Goal: Task Accomplishment & Management: Use online tool/utility

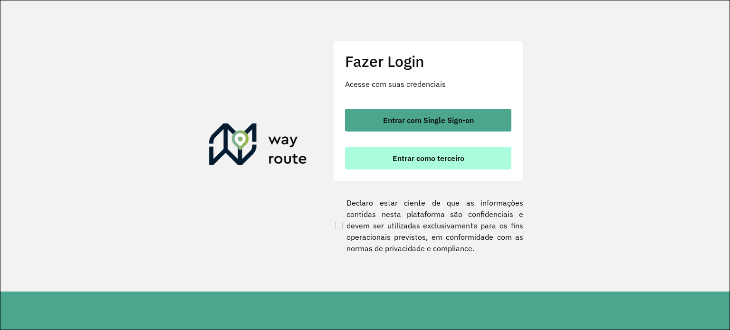
click at [442, 160] on span "Entrar como terceiro" at bounding box center [429, 159] width 72 height 8
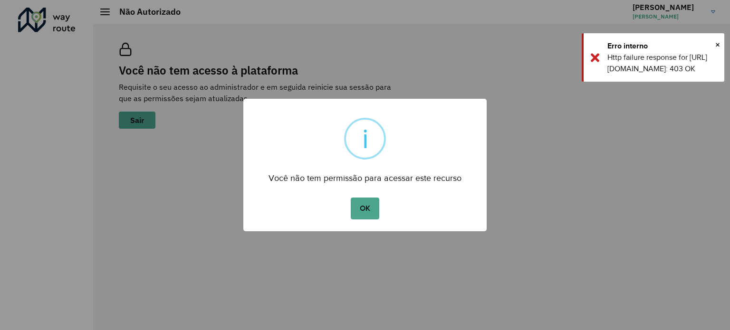
click at [437, 35] on div "× i Você não tem permissão para acessar este recurso OK No Cancel" at bounding box center [365, 165] width 730 height 330
